Goal: Check status

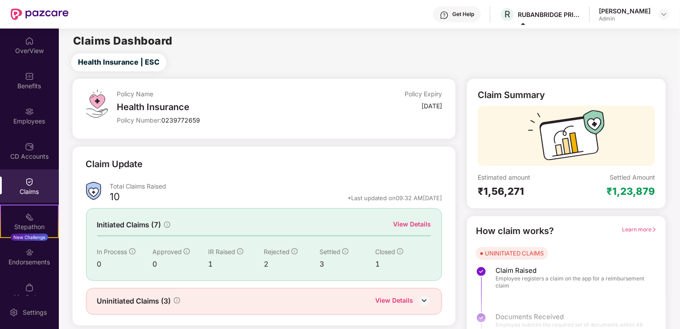
scroll to position [20, 0]
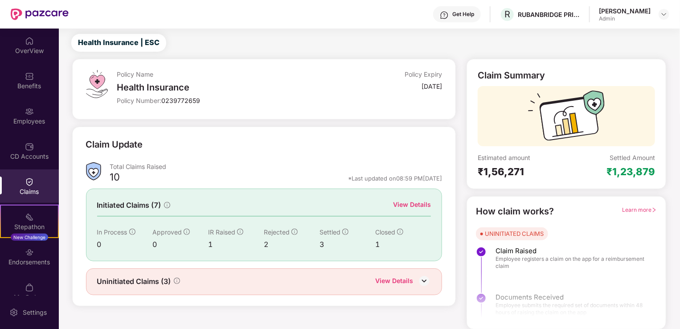
scroll to position [20, 0]
click at [585, 177] on div "Settled Amount ₹1,23,879" at bounding box center [610, 165] width 89 height 24
drag, startPoint x: 471, startPoint y: 149, endPoint x: 659, endPoint y: 174, distance: 189.6
click at [659, 174] on div "Claim Summary Estimated amount ₹1,56,271 Settled Amount ₹1,23,879" at bounding box center [566, 124] width 200 height 130
click at [565, 169] on div "₹1,56,271" at bounding box center [521, 171] width 89 height 12
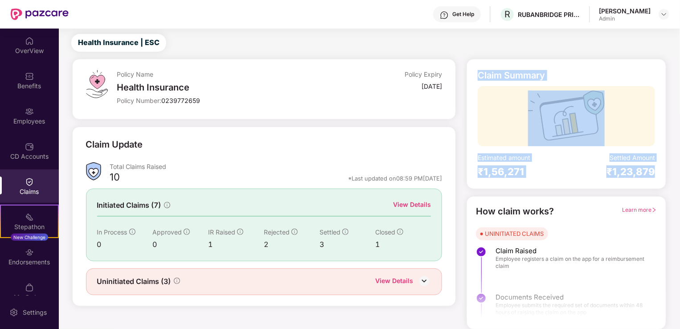
drag, startPoint x: 476, startPoint y: 65, endPoint x: 665, endPoint y: 172, distance: 218.0
click at [665, 172] on div "Claim Summary Estimated amount ₹1,56,271 Settled Amount ₹1,23,879" at bounding box center [566, 124] width 200 height 130
copy div "Claim Summary Estimated amount ₹1,56,271 Settled Amount ₹1,23,879"
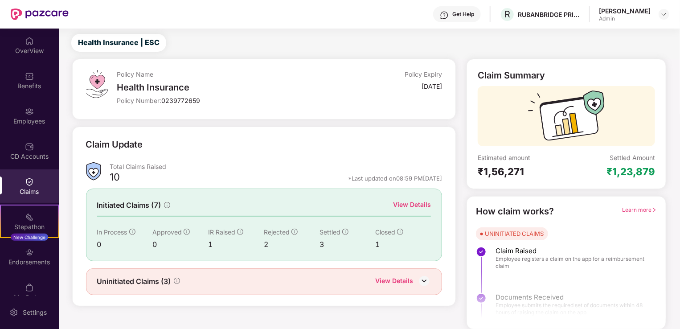
click at [318, 110] on div "Policy Name Health Insurance Policy Number: 0239772659 Policy Expiry [DATE]" at bounding box center [264, 89] width 384 height 61
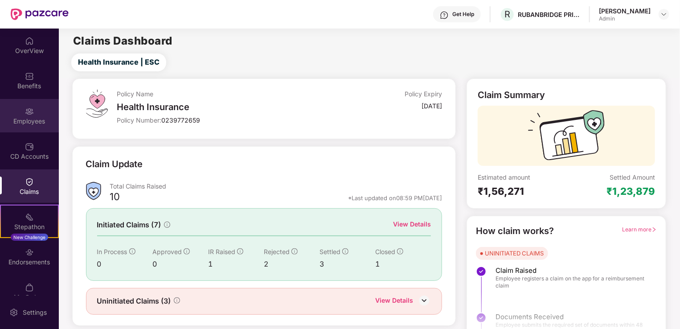
click at [25, 115] on img at bounding box center [29, 111] width 9 height 9
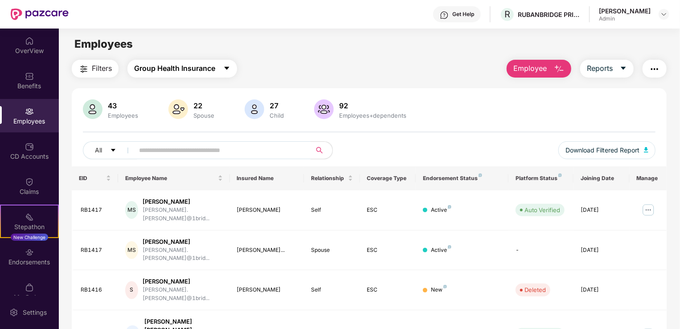
click at [227, 68] on icon "caret-down" at bounding box center [226, 68] width 5 height 3
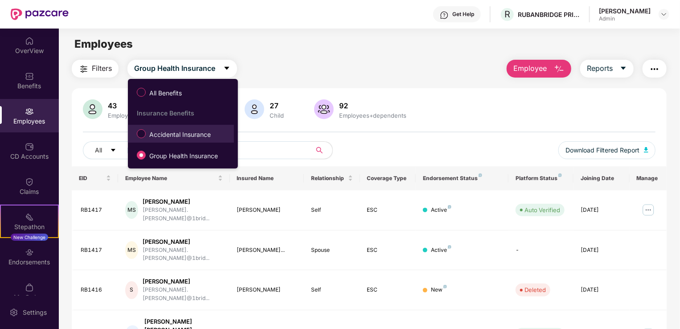
click at [179, 133] on span "Accidental Insurance" at bounding box center [180, 135] width 69 height 10
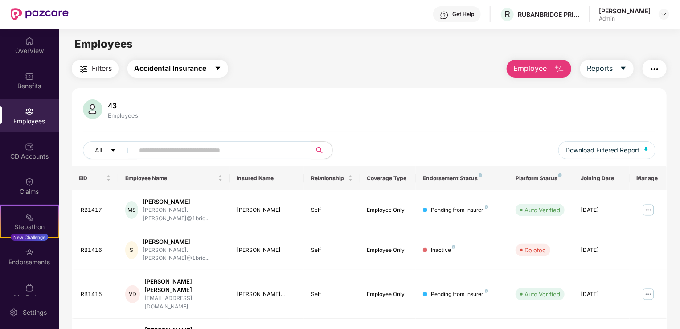
click at [220, 69] on icon "caret-down" at bounding box center [217, 68] width 7 height 7
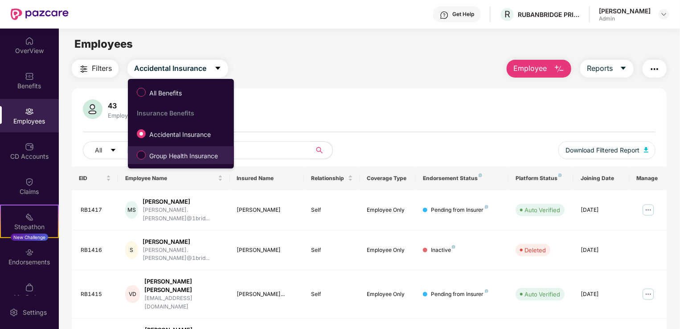
click at [167, 154] on span "Group Health Insurance" at bounding box center [184, 156] width 76 height 10
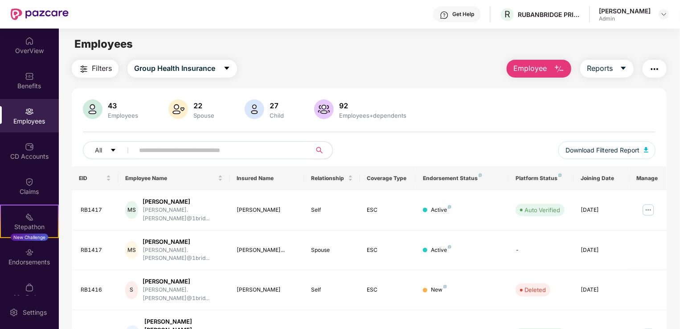
click at [103, 67] on span "Filters" at bounding box center [102, 68] width 20 height 11
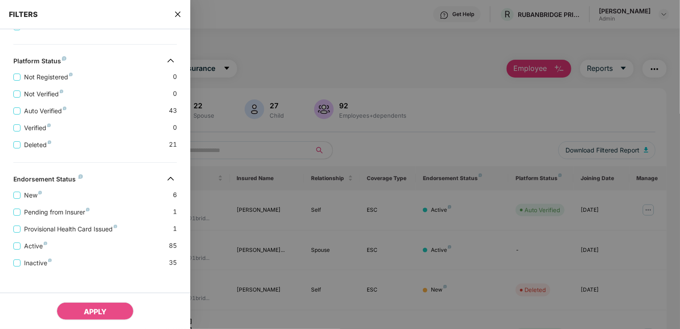
scroll to position [192, 0]
click at [32, 243] on span "Active" at bounding box center [35, 246] width 30 height 10
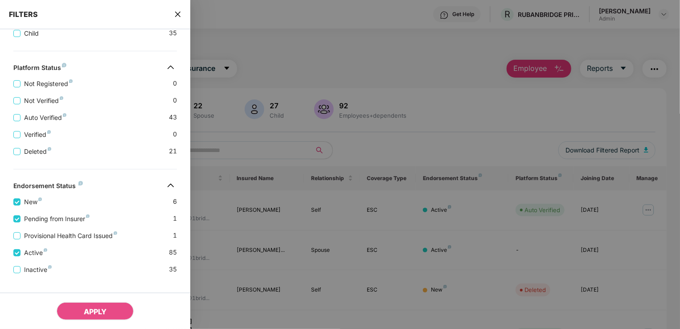
scroll to position [234, 0]
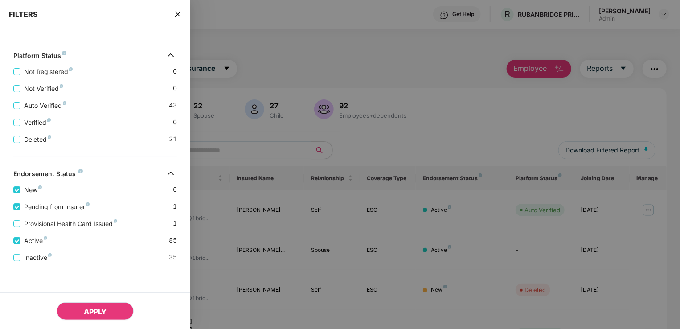
click at [108, 312] on button "APPLY" at bounding box center [95, 311] width 77 height 18
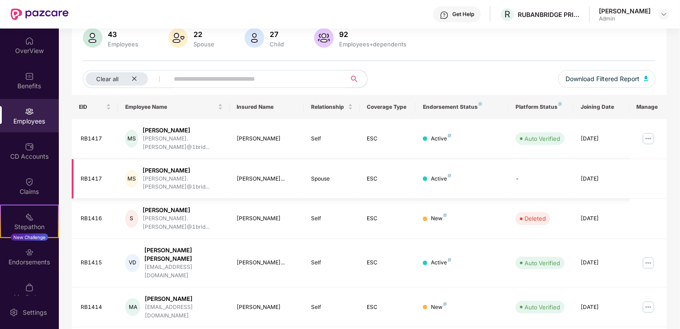
scroll to position [0, 0]
